Goal: Transaction & Acquisition: Purchase product/service

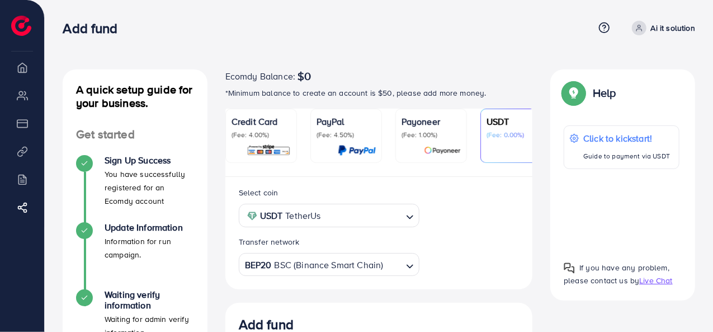
click at [656, 26] on p "Ai it solution" at bounding box center [673, 27] width 44 height 13
click at [516, 39] on div "Add fund Help Center Contact Support Term and policy About Us Ai it solution Lo…" at bounding box center [379, 28] width 633 height 30
click at [457, 21] on div "Add fund" at bounding box center [328, 28] width 531 height 16
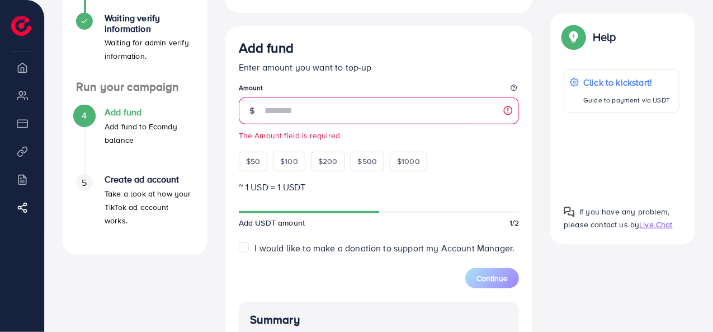
scroll to position [276, 0]
click at [592, 265] on div "A quick setup guide for your business. Get started Sign Up Success You have suc…" at bounding box center [379, 182] width 651 height 779
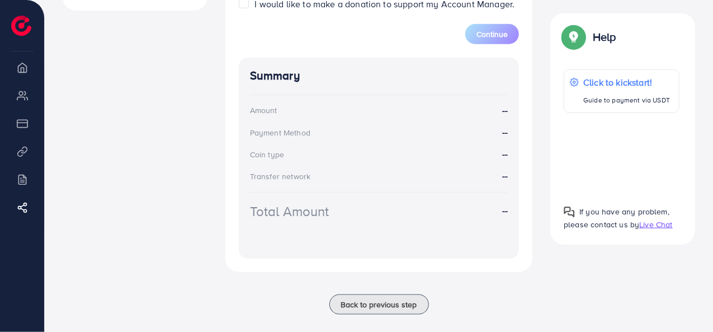
scroll to position [534, 0]
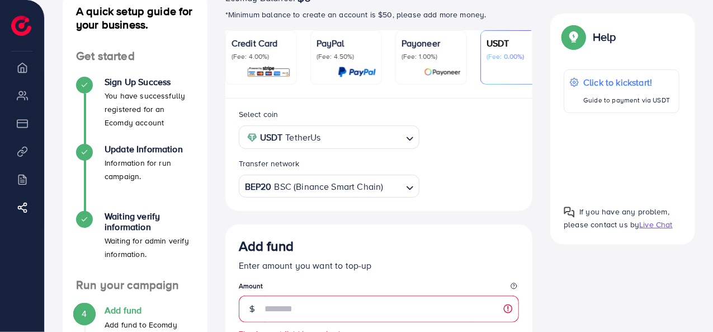
scroll to position [0, 0]
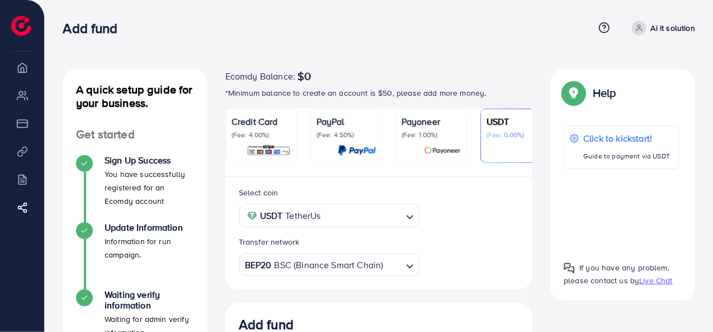
click at [19, 20] on img at bounding box center [21, 26] width 20 height 20
click at [26, 71] on li "Overview" at bounding box center [22, 67] width 44 height 22
click at [210, 29] on div "Add fund" at bounding box center [328, 28] width 531 height 16
click at [640, 24] on icon at bounding box center [639, 28] width 8 height 8
click at [506, 26] on div "Add fund" at bounding box center [328, 28] width 531 height 16
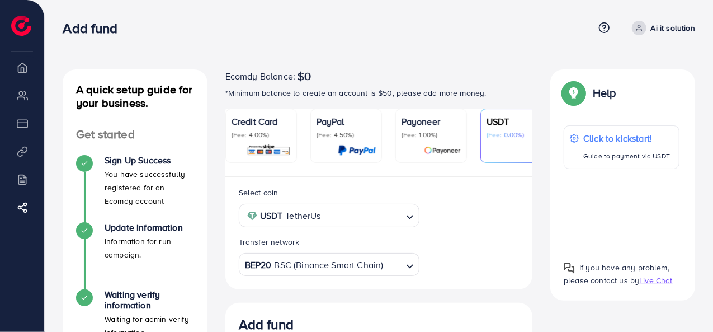
drag, startPoint x: 501, startPoint y: 37, endPoint x: 504, endPoint y: 27, distance: 10.5
click at [504, 27] on div "Add fund" at bounding box center [328, 28] width 531 height 16
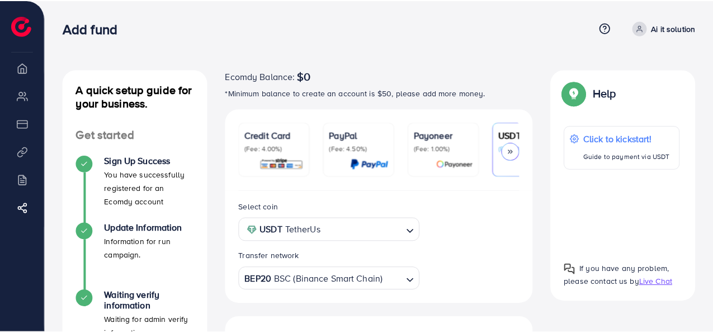
scroll to position [235, 0]
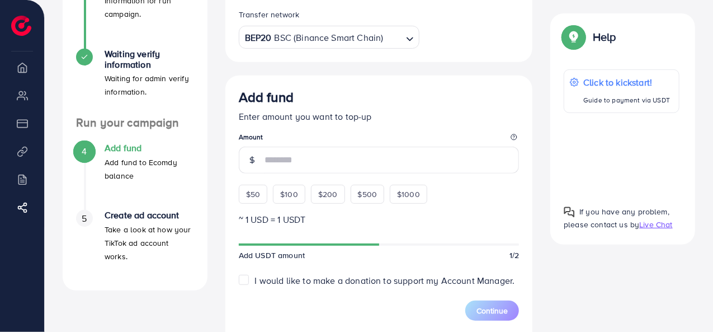
scroll to position [241, 0]
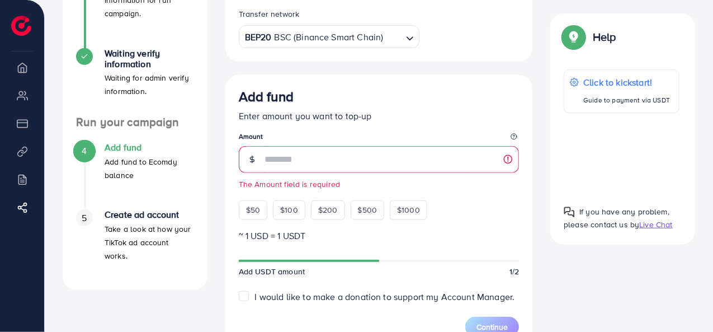
click at [126, 156] on p "Add fund to Ecomdy balance" at bounding box center [150, 168] width 90 height 27
click at [101, 143] on div "4 Add fund Add fund to Ecomdy balance" at bounding box center [135, 161] width 118 height 39
click at [80, 153] on div "4" at bounding box center [84, 150] width 17 height 17
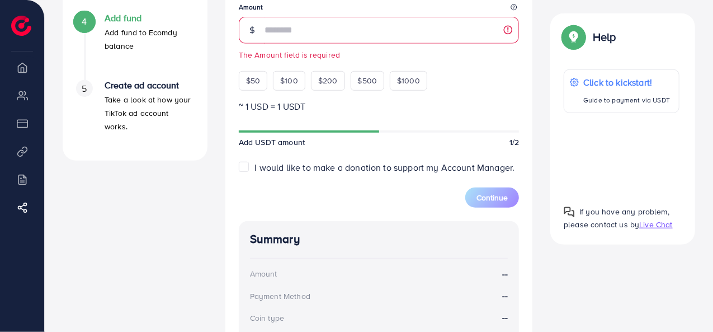
scroll to position [0, 0]
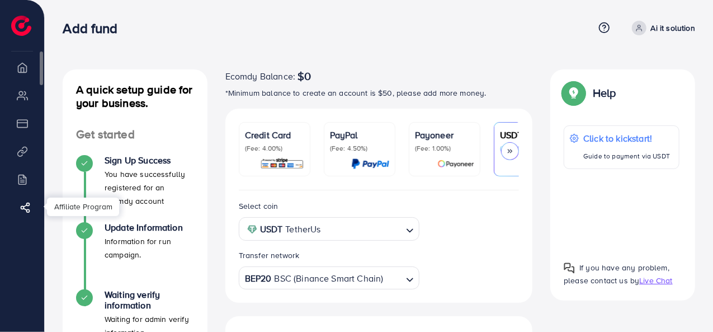
click at [29, 205] on icon at bounding box center [25, 207] width 11 height 11
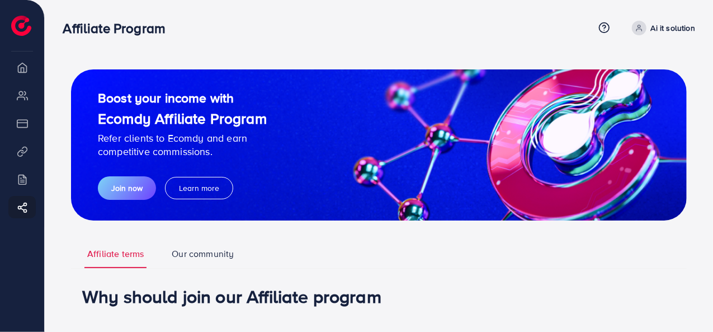
click at [14, 29] on img at bounding box center [21, 26] width 20 height 20
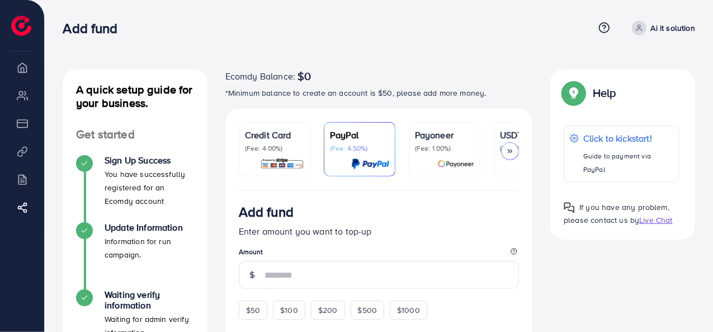
click at [514, 150] on icon at bounding box center [510, 151] width 8 height 8
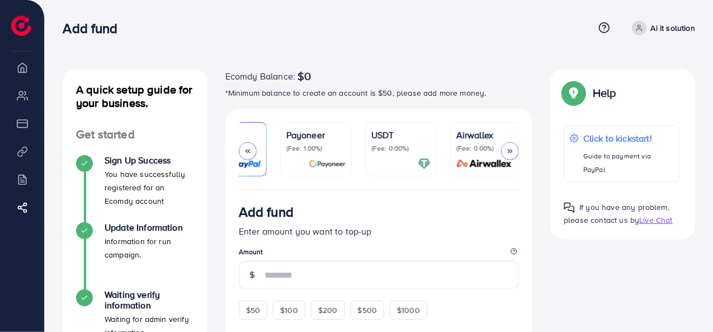
scroll to position [0, 131]
click at [246, 152] on polyline at bounding box center [247, 150] width 2 height 3
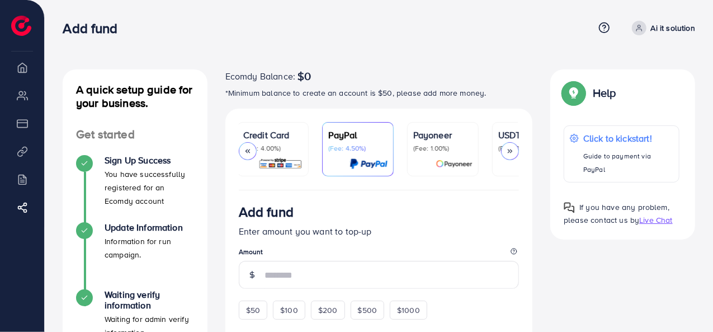
scroll to position [0, 0]
click at [271, 146] on p "(Fee: 4.00%)" at bounding box center [274, 148] width 59 height 9
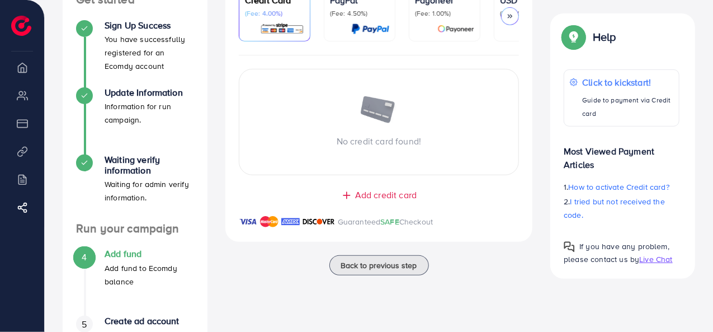
scroll to position [160, 0]
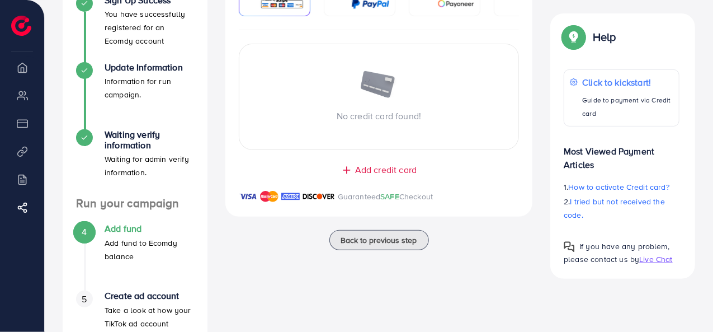
click at [384, 168] on span "Add credit card" at bounding box center [386, 169] width 62 height 13
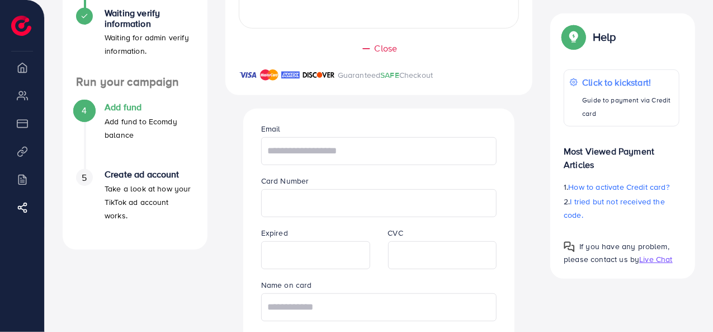
scroll to position [283, 0]
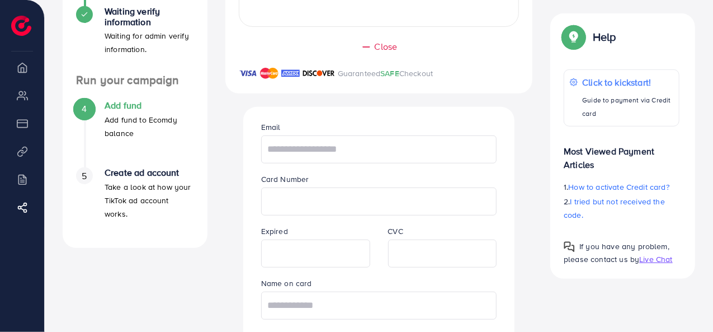
drag, startPoint x: 712, startPoint y: 150, endPoint x: 696, endPoint y: 80, distance: 72.2
click at [696, 80] on div "A quick setup guide for your business. Get started Sign Up Success You have suc…" at bounding box center [379, 81] width 668 height 728
click at [708, 126] on div "A quick setup guide for your business. Get started Sign Up Success You have suc…" at bounding box center [379, 81] width 668 height 728
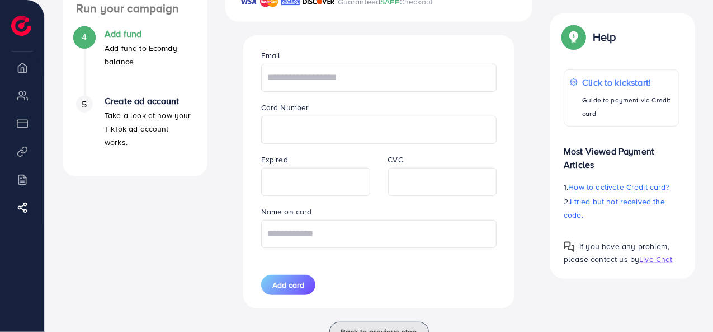
scroll to position [339, 0]
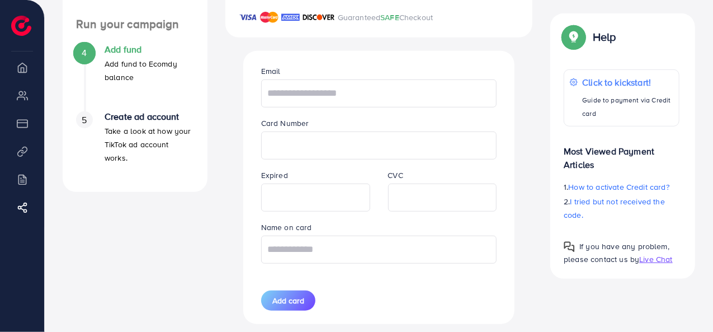
click at [695, 191] on div "Help Click to kickstart! Guide to payment via Credit card Most Viewed Payment A…" at bounding box center [622, 145] width 145 height 265
click at [700, 191] on div "Help Help Click to kickstart! Guide to payment via Credit card Most Viewed Paym…" at bounding box center [622, 145] width 163 height 265
click at [446, 288] on div "Email Card Number Expired CVC Name on card Add card" at bounding box center [379, 187] width 254 height 272
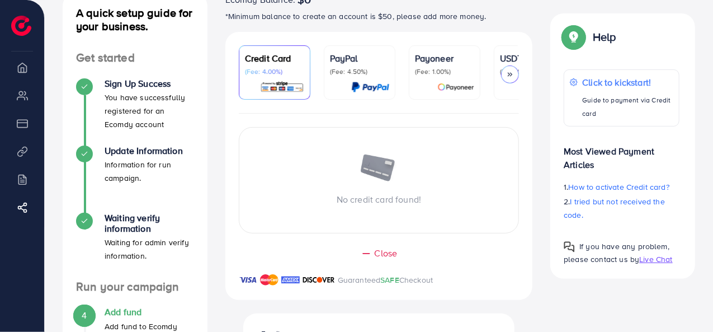
scroll to position [96, 0]
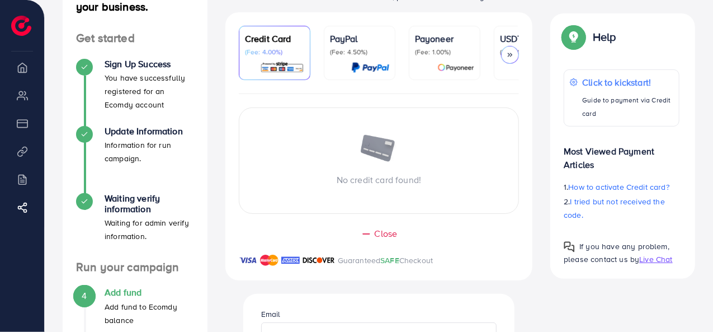
click at [511, 55] on icon at bounding box center [510, 55] width 8 height 8
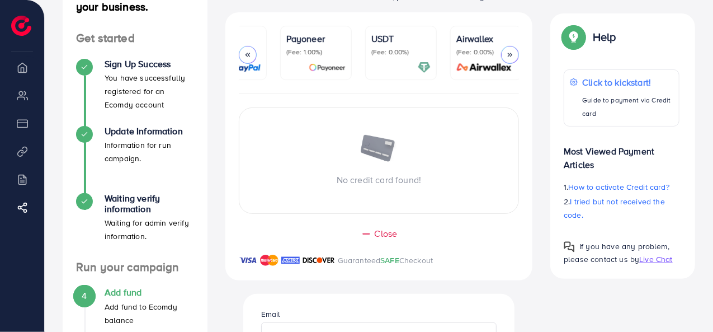
scroll to position [0, 131]
click at [247, 55] on icon at bounding box center [248, 55] width 8 height 8
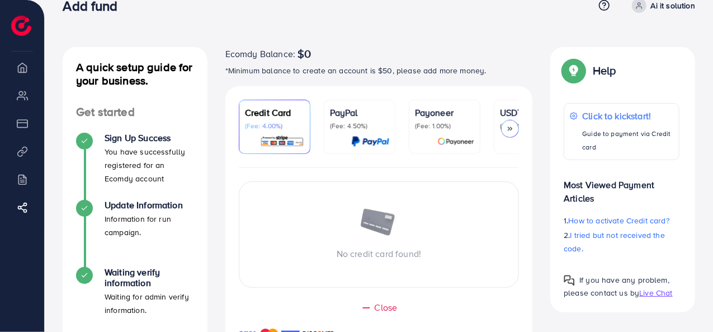
scroll to position [0, 0]
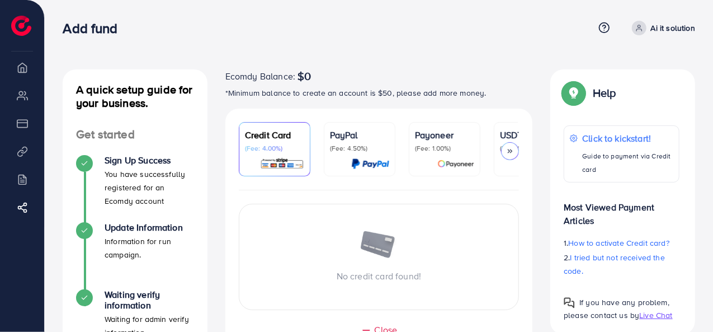
click at [514, 150] on icon at bounding box center [510, 151] width 8 height 8
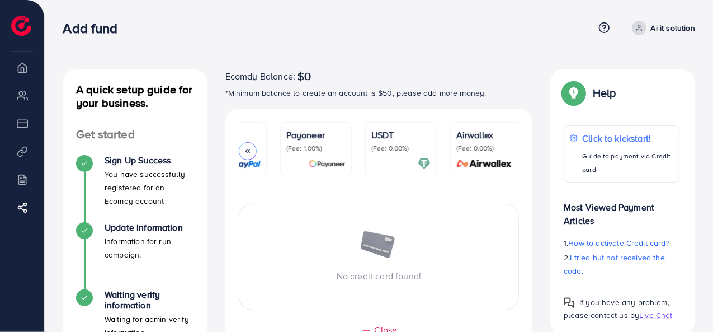
scroll to position [0, 131]
click at [251, 150] on icon at bounding box center [248, 151] width 8 height 8
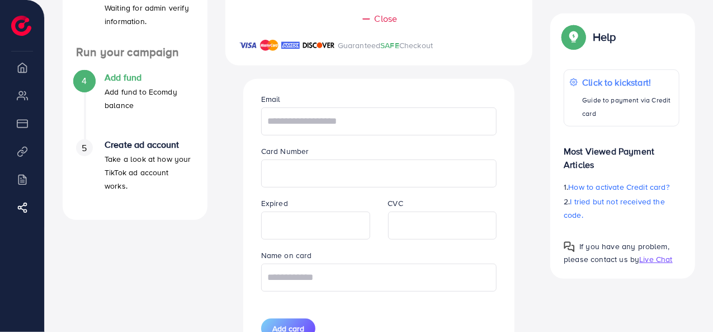
scroll to position [397, 0]
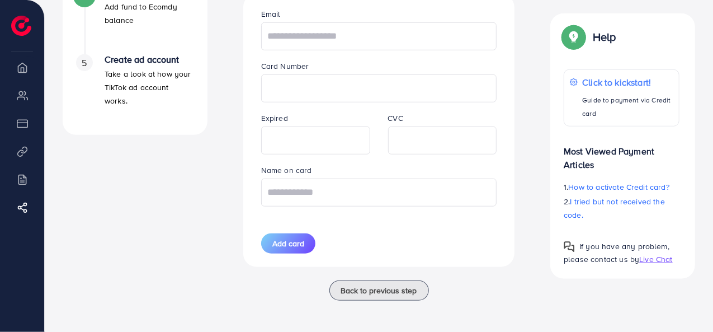
drag, startPoint x: 713, startPoint y: 248, endPoint x: 715, endPoint y: 236, distance: 12.6
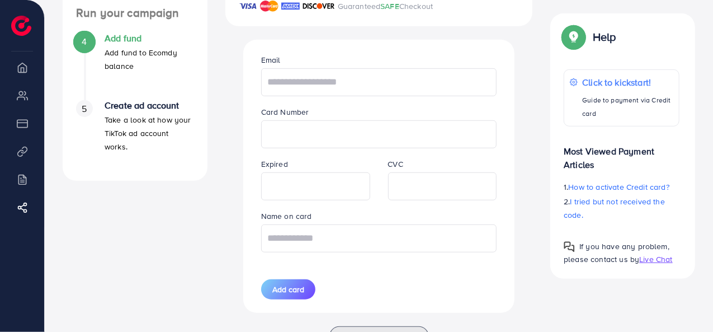
scroll to position [355, 0]
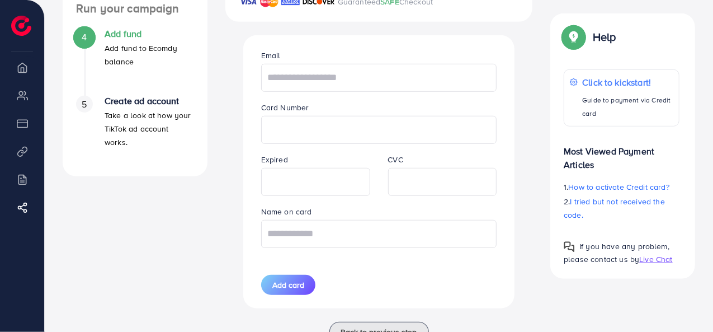
click at [413, 215] on div "Name on card" at bounding box center [379, 226] width 254 height 43
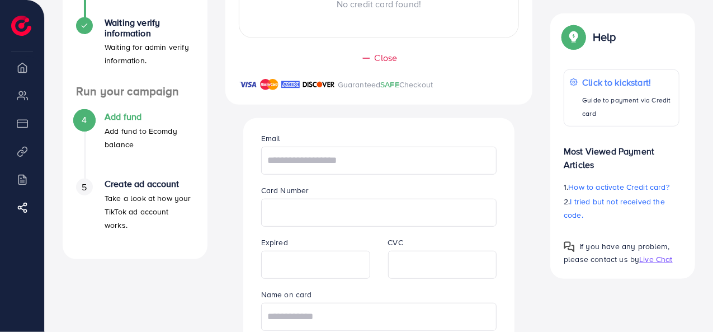
scroll to position [179, 0]
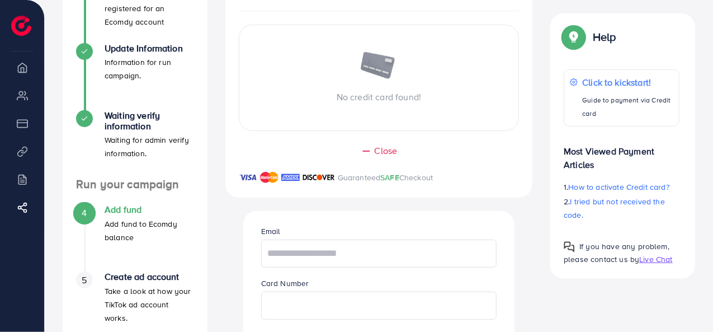
drag, startPoint x: 710, startPoint y: 213, endPoint x: 715, endPoint y: 284, distance: 70.7
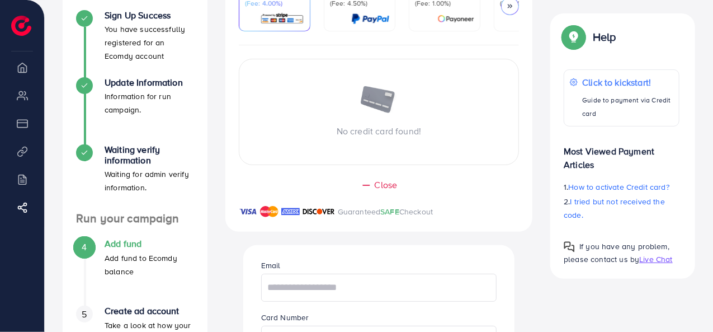
scroll to position [145, 0]
click at [384, 185] on span "Close" at bounding box center [386, 184] width 23 height 13
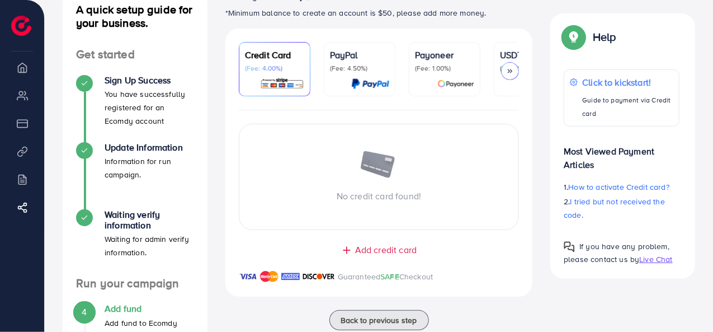
scroll to position [0, 0]
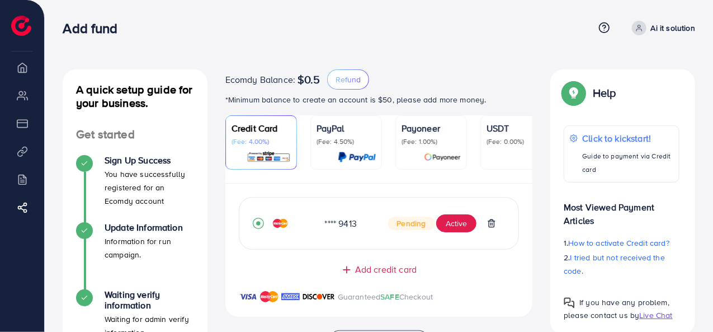
click at [712, 160] on div "A quick setup guide for your business. Get started Sign Up Success You have suc…" at bounding box center [379, 274] width 668 height 549
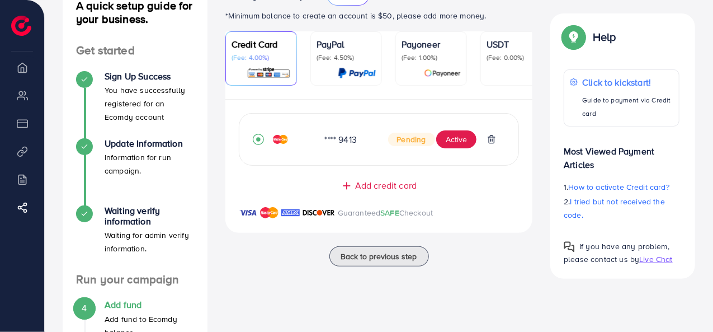
scroll to position [121, 0]
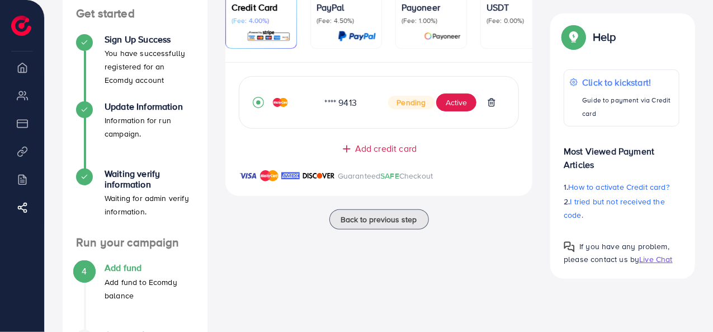
click at [312, 104] on div at bounding box center [284, 102] width 63 height 11
click at [267, 92] on div "**** 9413 Pending Active" at bounding box center [379, 102] width 253 height 25
click at [261, 101] on icon "record circle" at bounding box center [258, 102] width 11 height 11
click at [350, 108] on div "**** 9413" at bounding box center [347, 102] width 63 height 13
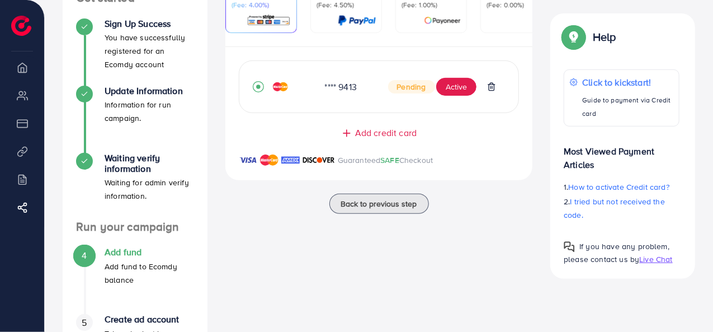
scroll to position [140, 0]
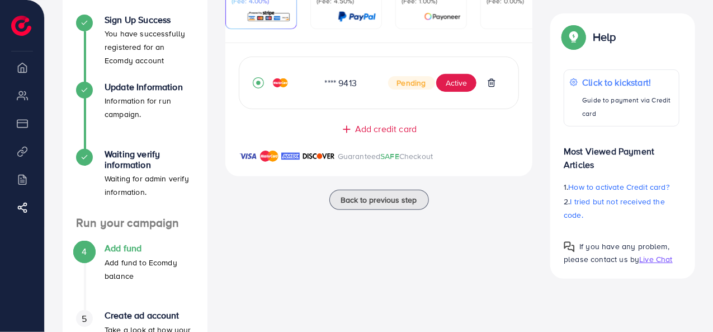
click at [315, 80] on div at bounding box center [284, 82] width 63 height 11
click at [510, 221] on div "Ecomdy Balance: $0.5 Refund *Minimum balance to create an account is $50, pleas…" at bounding box center [379, 160] width 326 height 462
click at [351, 90] on div "**** 9413" at bounding box center [347, 83] width 63 height 13
click at [350, 87] on div "**** 9413" at bounding box center [347, 83] width 63 height 13
click at [468, 247] on div "Ecomdy Balance: $0.5 Refund *Minimum balance to create an account is $50, pleas…" at bounding box center [379, 160] width 326 height 462
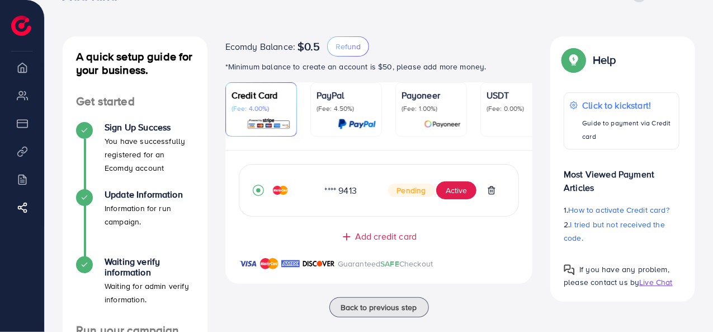
scroll to position [34, 0]
click at [445, 32] on div "A quick setup guide for your business. Get started Sign Up Success You have suc…" at bounding box center [379, 240] width 668 height 549
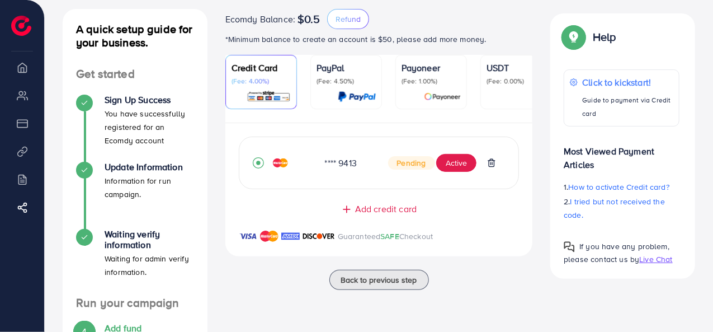
scroll to position [0, 0]
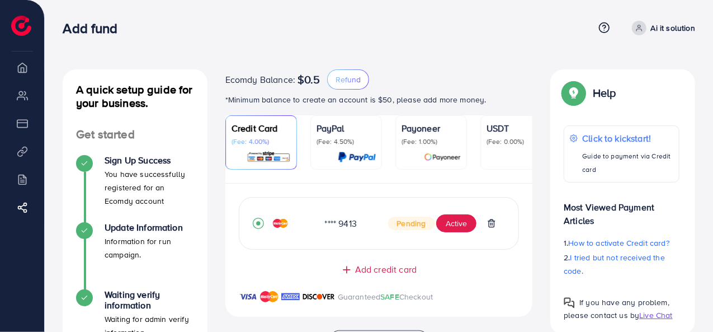
click at [489, 39] on div "Add fund Help Center Contact Support Term and policy About Us Ai it solution Lo…" at bounding box center [379, 28] width 633 height 30
click at [540, 139] on div "Credit Card (Fee: 4.00%) PayPal (Fee: 4.50%) Payoneer (Fee: 1.00%) USDT (Fee: 0…" at bounding box center [379, 222] width 326 height 215
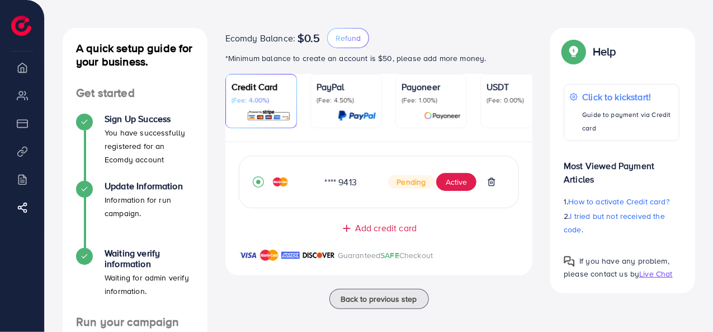
scroll to position [7, 0]
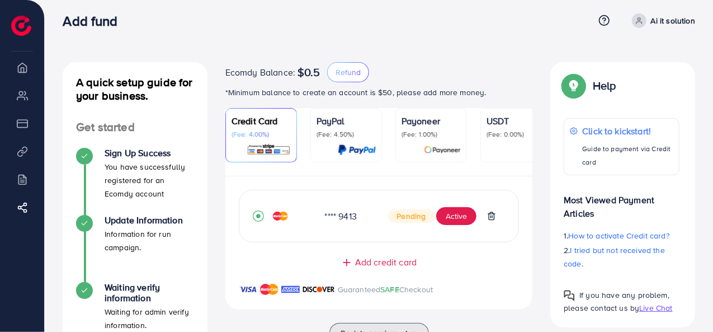
click at [649, 51] on div "A quick setup guide for your business. Get started Sign Up Success You have suc…" at bounding box center [379, 267] width 668 height 549
